Goal: Find specific page/section: Locate a particular part of the current website

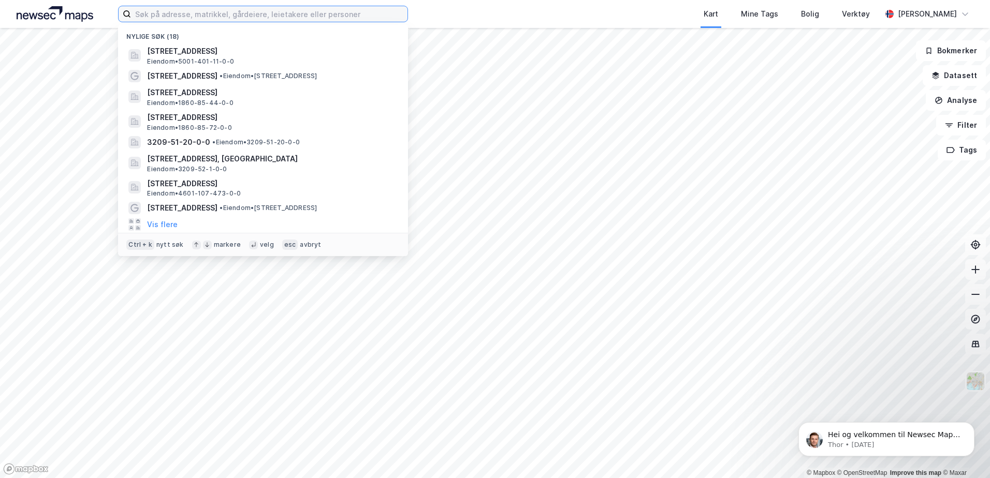
click at [247, 20] on input at bounding box center [269, 14] width 276 height 16
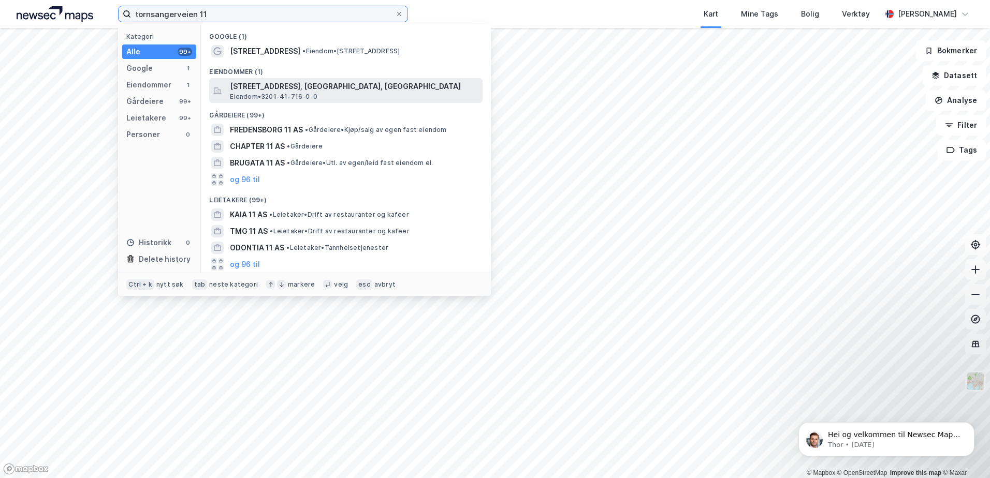
type input "tornsangerveien 11"
click at [324, 86] on span "[STREET_ADDRESS], [GEOGRAPHIC_DATA], [GEOGRAPHIC_DATA]" at bounding box center [354, 86] width 248 height 12
